Goal: Task Accomplishment & Management: Use online tool/utility

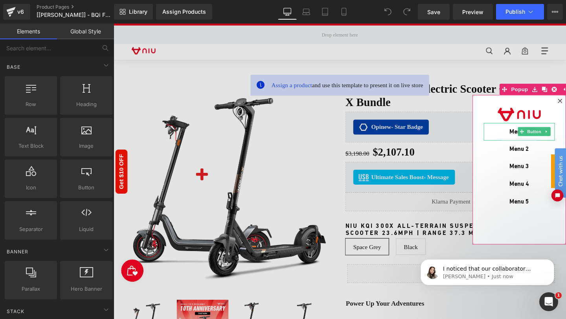
click at [512, 138] on div "Menu 1" at bounding box center [540, 137] width 75 height 18
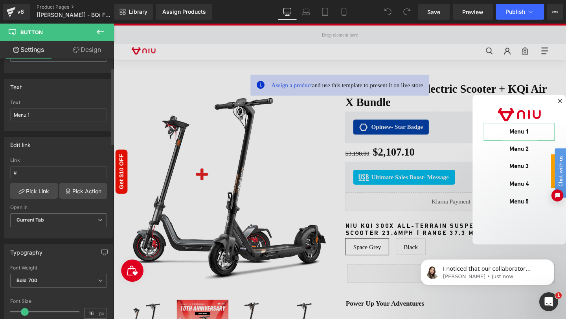
scroll to position [89, 0]
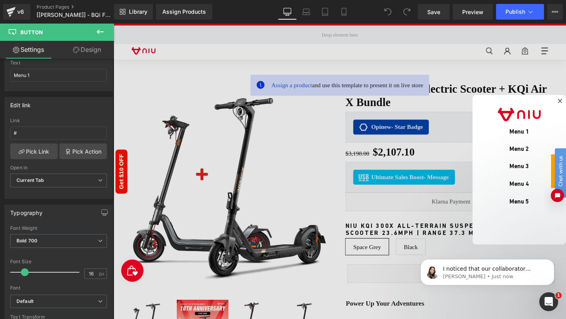
click at [558, 201] on icon "Open chat widget" at bounding box center [558, 200] width 7 height 7
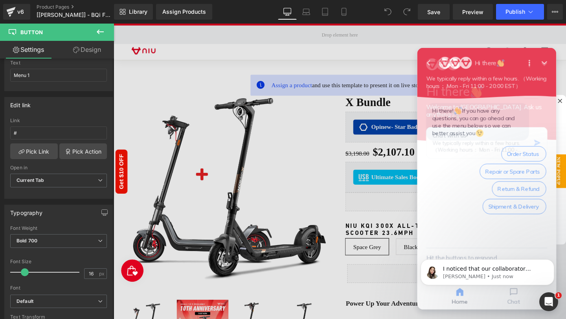
scroll to position [0, 0]
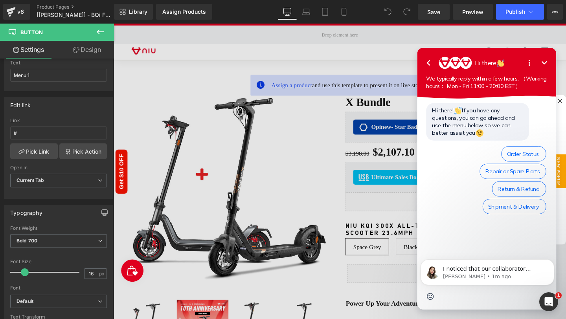
click at [552, 63] on icon "Minimize" at bounding box center [551, 63] width 9 height 9
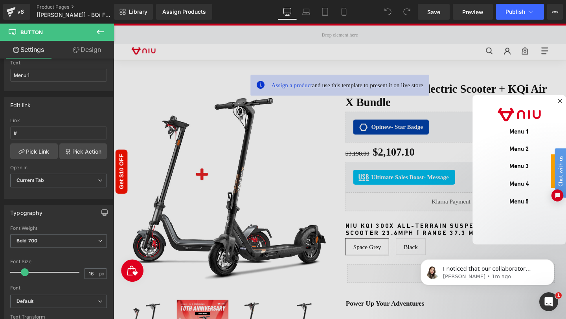
scroll to position [214, 0]
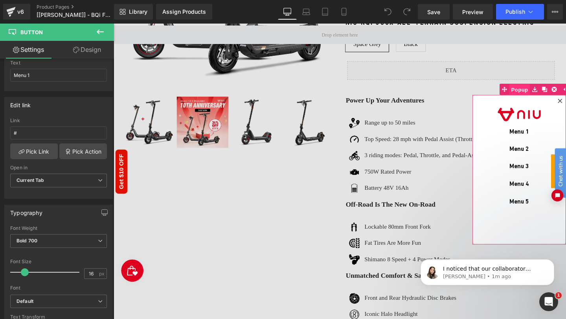
click at [539, 97] on span "Popup" at bounding box center [541, 93] width 22 height 12
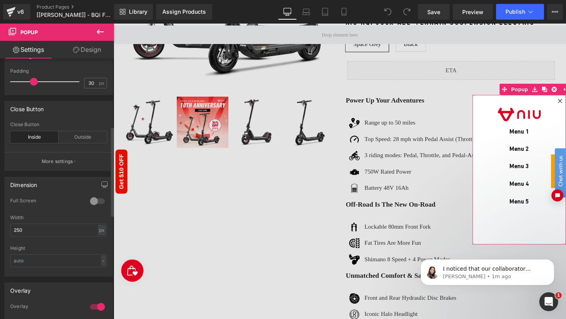
scroll to position [24, 0]
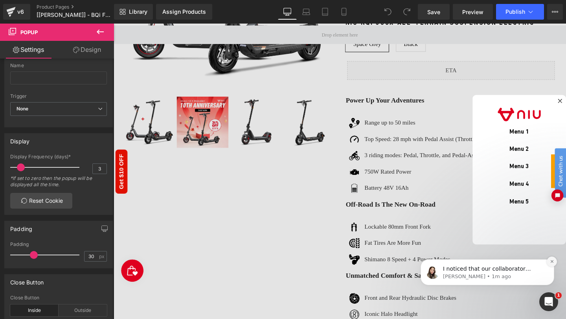
click at [551, 259] on button "Dismiss notification" at bounding box center [552, 262] width 10 height 10
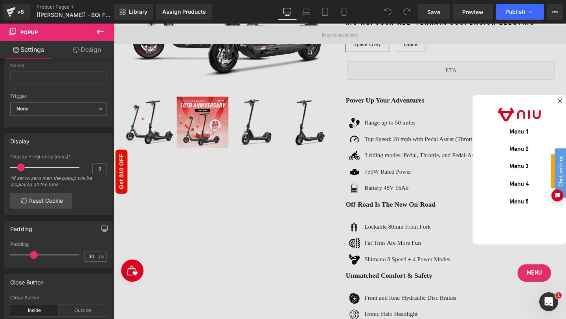
click at [559, 285] on div at bounding box center [352, 179] width 476 height 311
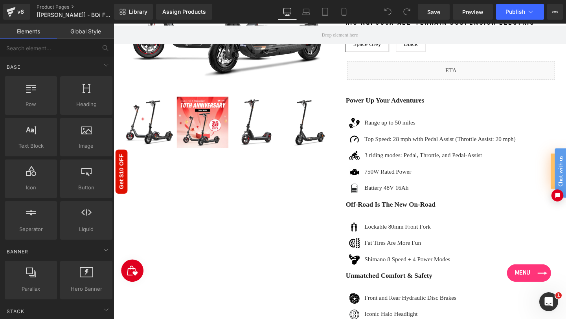
click at [544, 290] on link "Menu" at bounding box center [550, 286] width 46 height 18
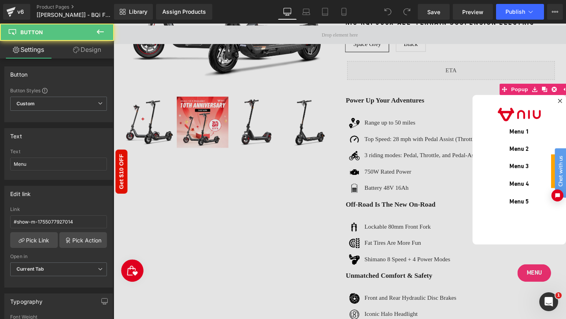
click at [550, 286] on div at bounding box center [352, 179] width 476 height 311
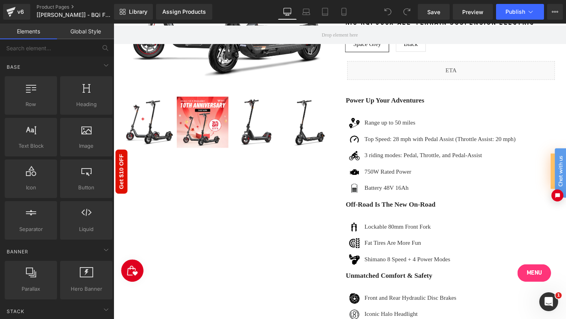
click at [550, 286] on span "Menu" at bounding box center [556, 286] width 16 height 9
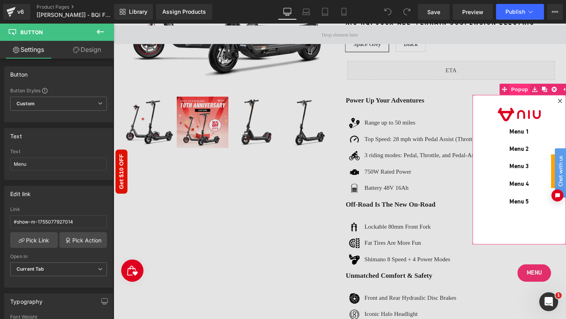
click at [535, 91] on span "Popup" at bounding box center [541, 93] width 22 height 12
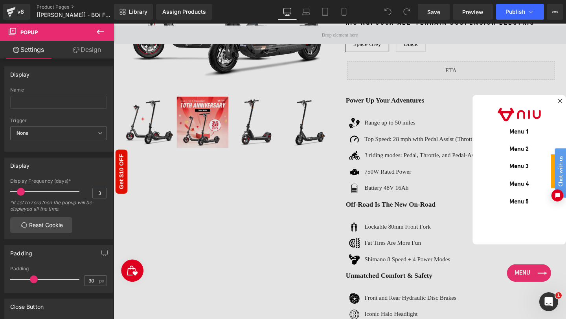
click at [565, 291] on div at bounding box center [352, 179] width 476 height 311
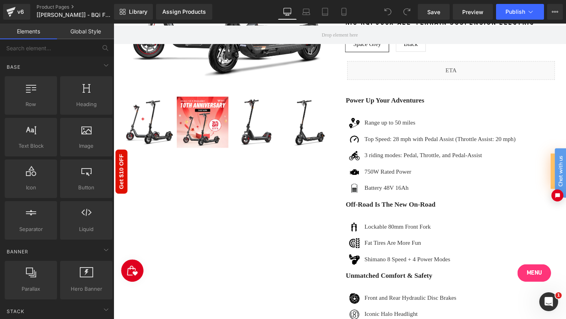
click at [556, 288] on link "Menu" at bounding box center [555, 286] width 35 height 18
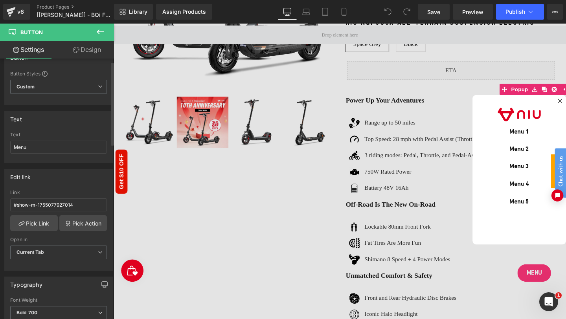
scroll to position [29, 0]
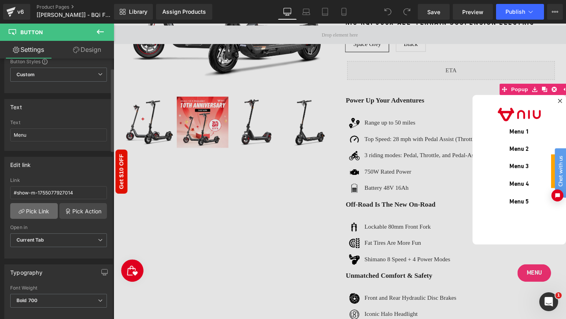
click at [43, 210] on link "Pick Link" at bounding box center [34, 211] width 48 height 16
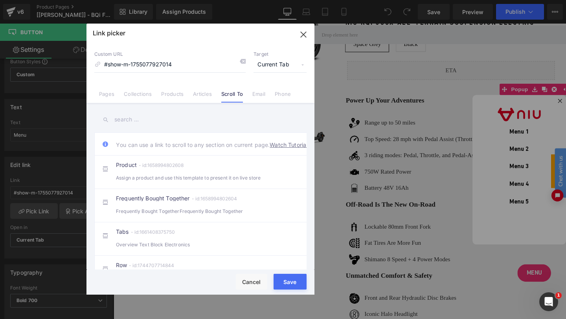
click at [264, 70] on span "Current Tab" at bounding box center [280, 64] width 53 height 15
click at [305, 35] on icon "button" at bounding box center [303, 34] width 13 height 13
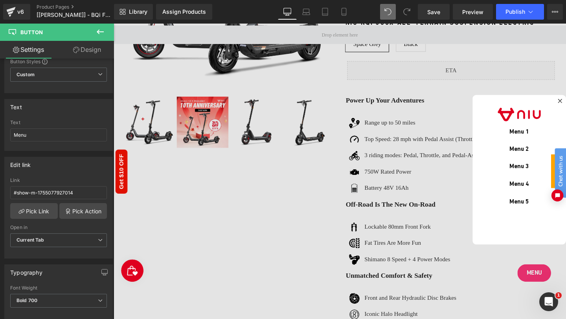
click at [381, 11] on button at bounding box center [388, 12] width 16 height 16
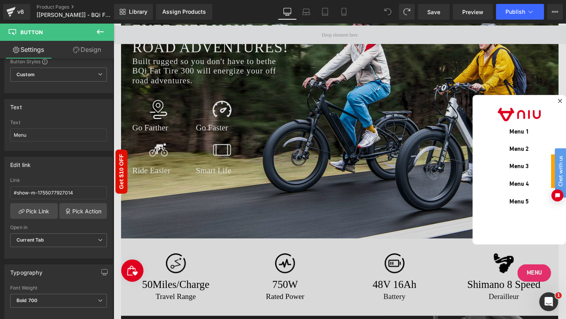
click at [381, 11] on span at bounding box center [388, 12] width 16 height 16
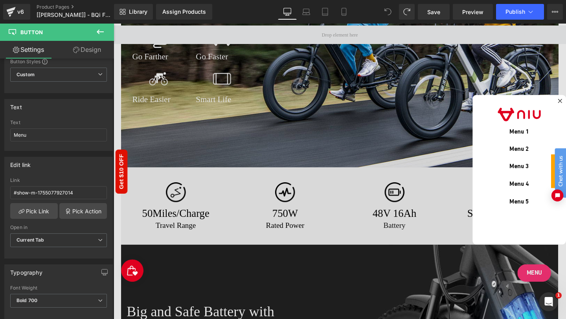
click at [381, 11] on span at bounding box center [388, 12] width 16 height 16
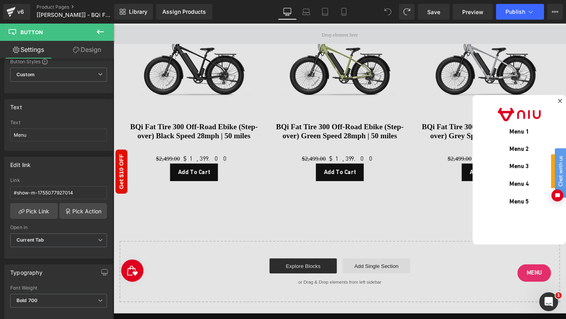
scroll to position [3874, 0]
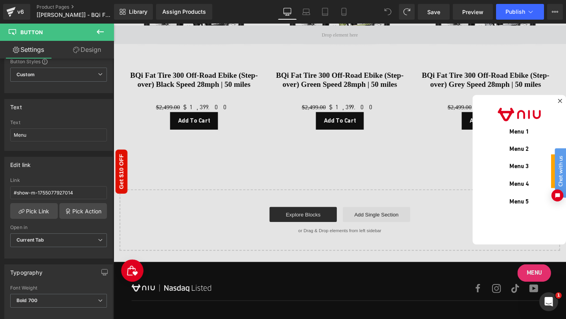
click at [382, 11] on span at bounding box center [388, 12] width 16 height 16
click at [385, 13] on icon at bounding box center [388, 11] width 7 height 7
click at [548, 289] on div at bounding box center [352, 179] width 476 height 311
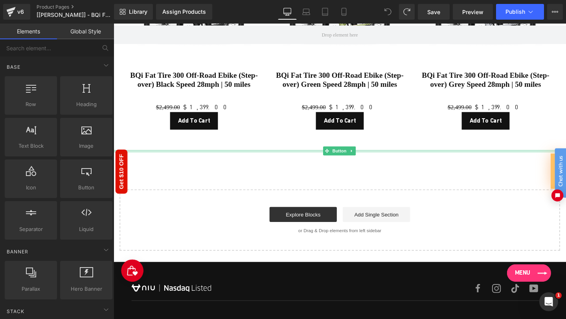
click at [548, 292] on link "Menu" at bounding box center [550, 286] width 46 height 18
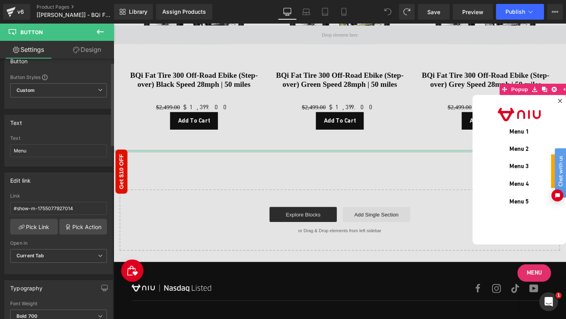
scroll to position [23, 0]
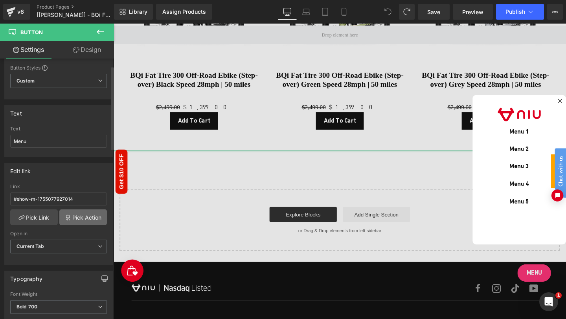
click at [74, 215] on link "Pick Action" at bounding box center [83, 218] width 48 height 16
click at [68, 180] on div "Edit link #show-m-1755077927014 Link #show-m-1755077927014 Pick Link Pick Actio…" at bounding box center [59, 211] width 118 height 108
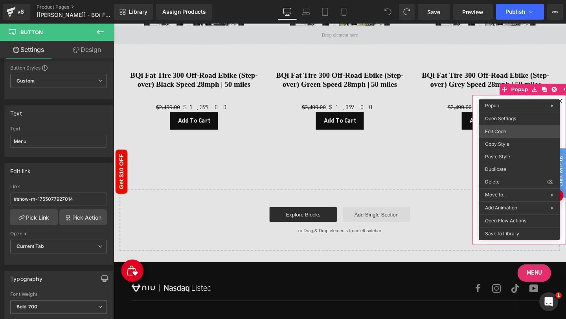
click at [502, 133] on body "You are previewing how the will restyle your page. You can not edit Elements in…" at bounding box center [283, 159] width 566 height 319
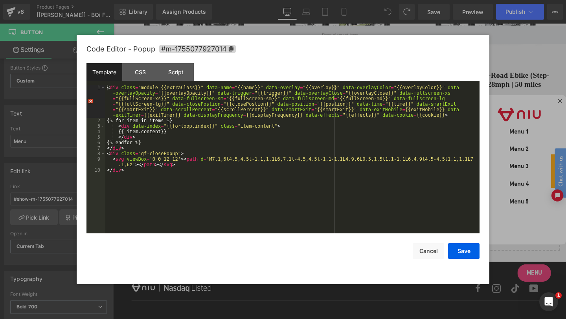
click at [284, 60] on div "Code Editor - Popup #m-1755077927014" at bounding box center [283, 49] width 393 height 28
click at [253, 52] on div "Code Editor - Popup #m-1755077927014" at bounding box center [283, 49] width 393 height 28
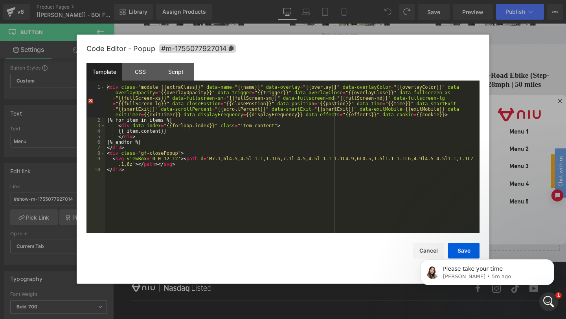
scroll to position [0, 0]
click at [551, 261] on icon "Dismiss notification" at bounding box center [552, 262] width 4 height 4
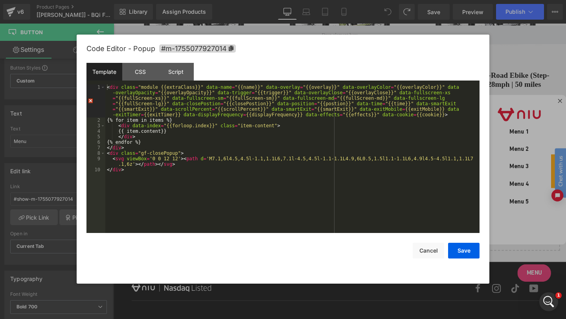
click at [511, 88] on div at bounding box center [283, 159] width 566 height 319
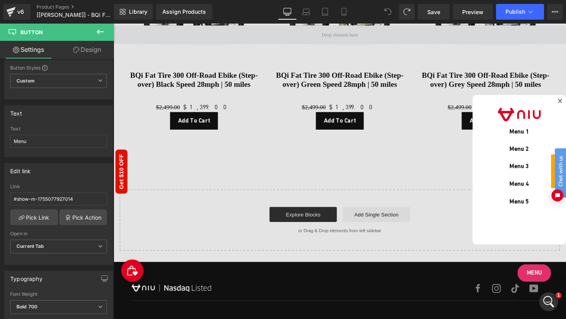
click at [549, 291] on div at bounding box center [352, 179] width 476 height 311
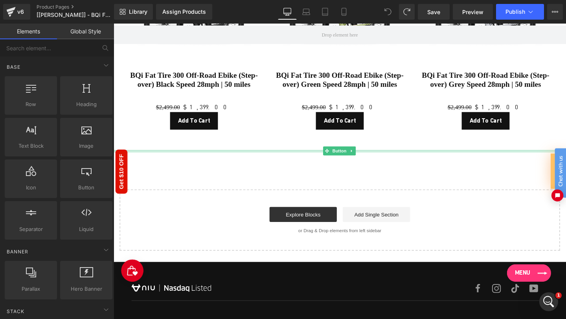
click at [555, 291] on link "Menu" at bounding box center [550, 286] width 46 height 18
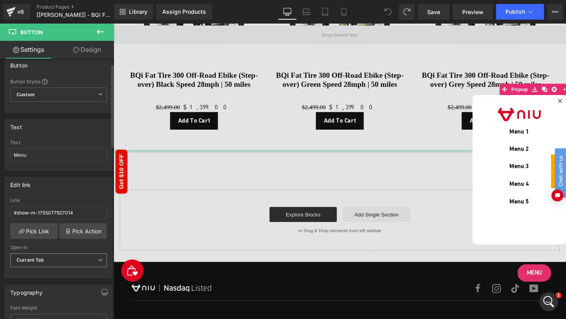
scroll to position [18, 0]
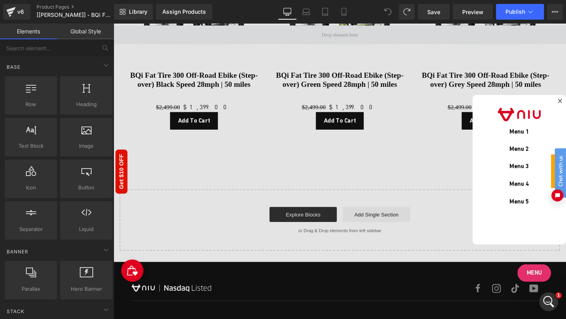
click at [556, 293] on div at bounding box center [352, 179] width 476 height 311
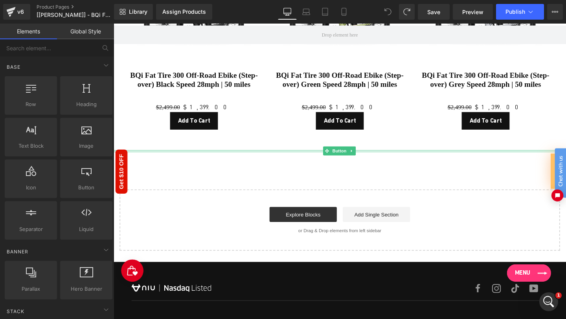
click at [556, 293] on link "Menu" at bounding box center [550, 286] width 46 height 18
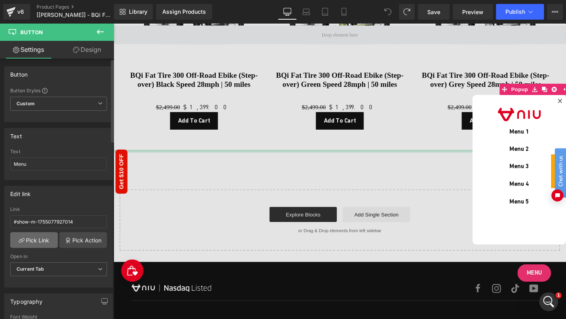
click at [35, 240] on link "Pick Link" at bounding box center [34, 240] width 48 height 16
